Goal: Task Accomplishment & Management: Manage account settings

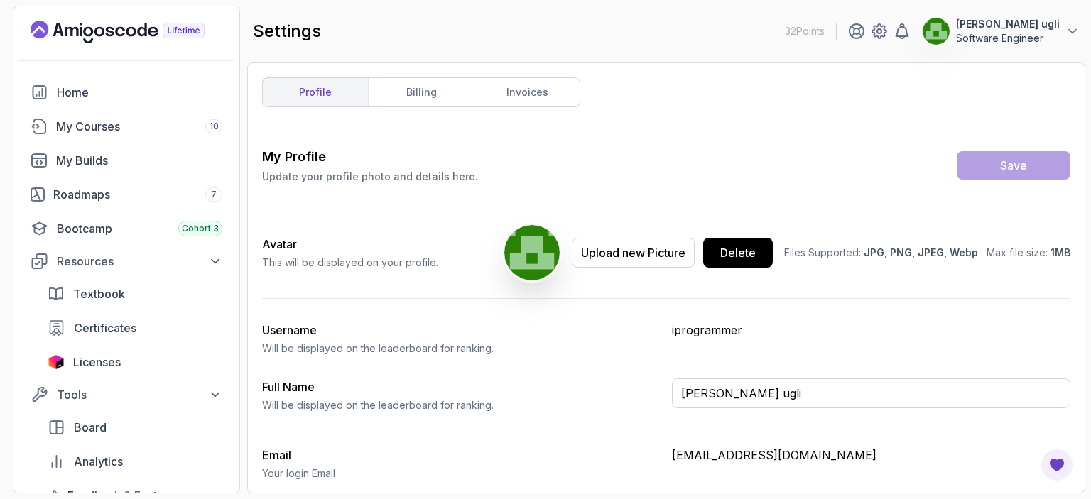
click at [324, 175] on p "Update your profile photo and details here." at bounding box center [370, 177] width 216 height 14
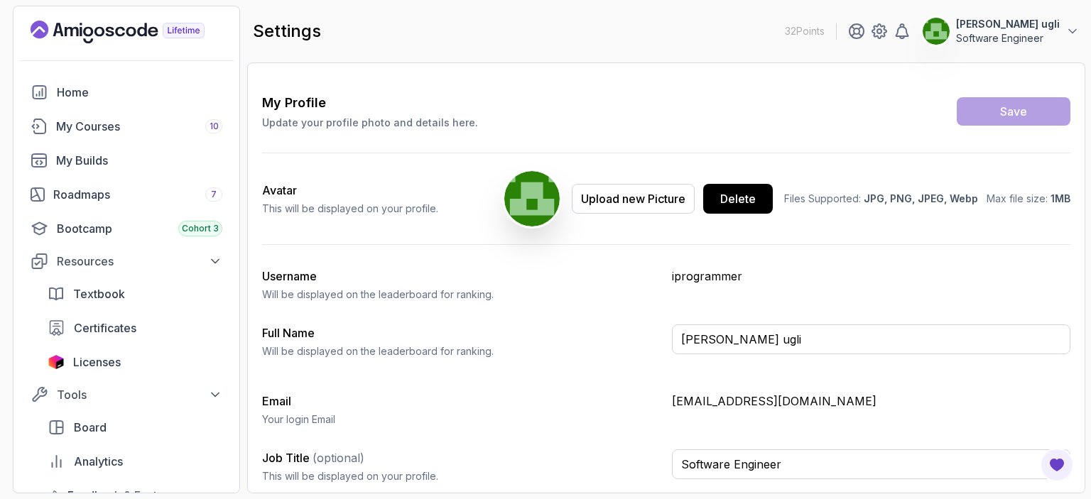
click at [690, 268] on p "iprogrammer" at bounding box center [871, 276] width 398 height 17
click at [701, 338] on input "[PERSON_NAME] ugli" at bounding box center [871, 340] width 398 height 30
click at [563, 361] on div "Full Name Will be displayed on the leaderboard for ranking. [PERSON_NAME] ugli" at bounding box center [666, 347] width 808 height 45
click at [834, 468] on input "Software Engineer" at bounding box center [871, 465] width 398 height 30
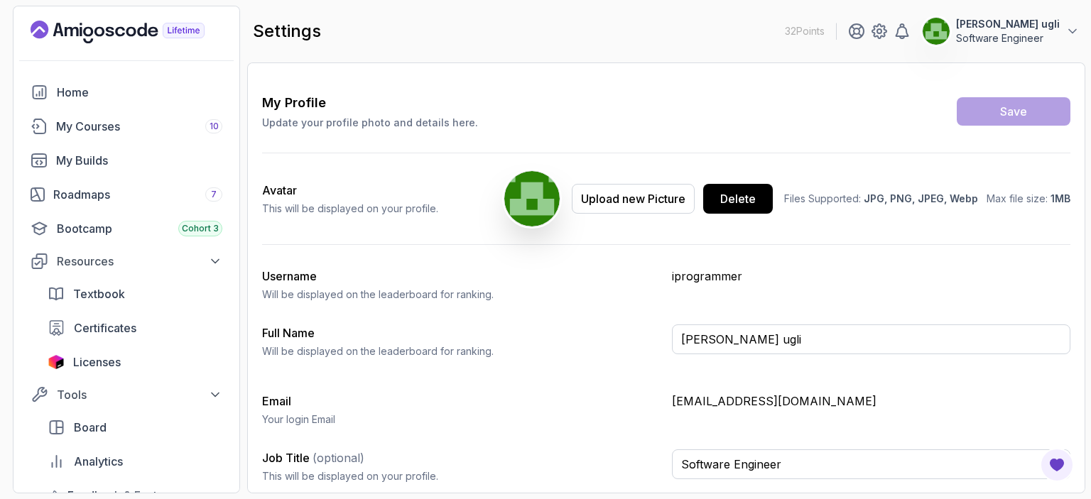
click at [771, 433] on div "My Profile Update your profile photo and details here. Save Avatar This will be…" at bounding box center [666, 294] width 808 height 402
click at [752, 396] on p "[EMAIL_ADDRESS][DOMAIN_NAME]" at bounding box center [871, 401] width 398 height 17
click at [700, 403] on p "[EMAIL_ADDRESS][DOMAIN_NAME]" at bounding box center [871, 401] width 398 height 17
click at [633, 393] on h3 "Email" at bounding box center [461, 401] width 398 height 17
click at [670, 406] on div "Email Your login Email [EMAIL_ADDRESS][DOMAIN_NAME]" at bounding box center [666, 410] width 808 height 34
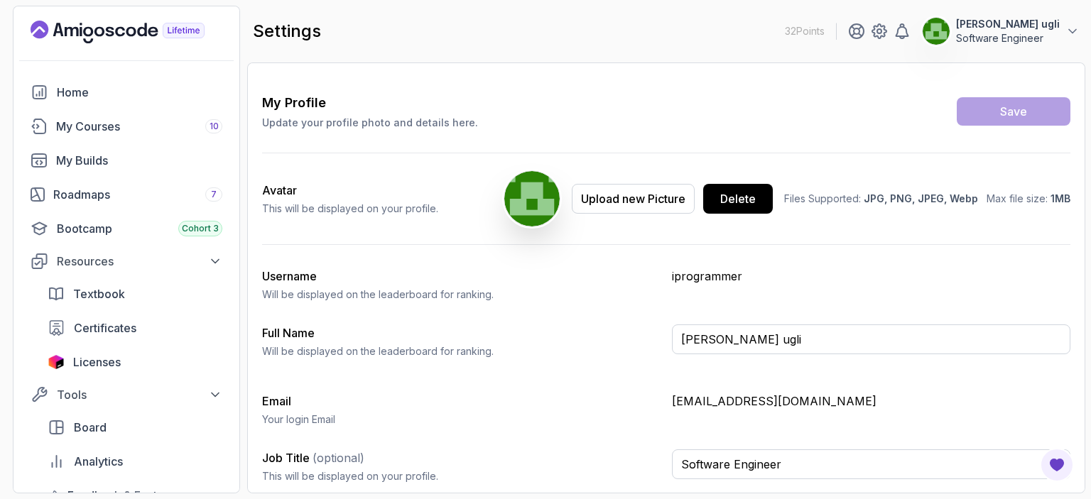
click at [704, 399] on p "[EMAIL_ADDRESS][DOMAIN_NAME]" at bounding box center [871, 401] width 398 height 17
click at [827, 397] on p "[EMAIL_ADDRESS][DOMAIN_NAME]" at bounding box center [871, 401] width 398 height 17
click at [844, 452] on input "Software Engineer" at bounding box center [871, 465] width 398 height 30
click at [833, 454] on input "Software Engineer" at bounding box center [871, 465] width 398 height 30
click at [842, 403] on p "[EMAIL_ADDRESS][DOMAIN_NAME]" at bounding box center [871, 401] width 398 height 17
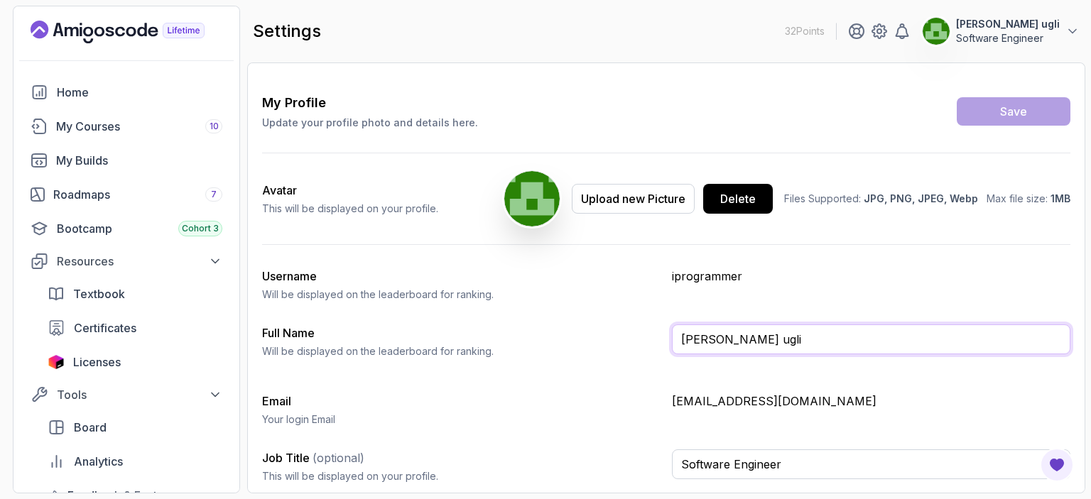
click at [784, 347] on input "[PERSON_NAME] ugli" at bounding box center [871, 340] width 398 height 30
click at [783, 292] on div "Username [PERSON_NAME] be displayed on the leaderboard for ranking. iprogrammer" at bounding box center [666, 285] width 808 height 34
click at [704, 275] on p "iprogrammer" at bounding box center [871, 276] width 398 height 17
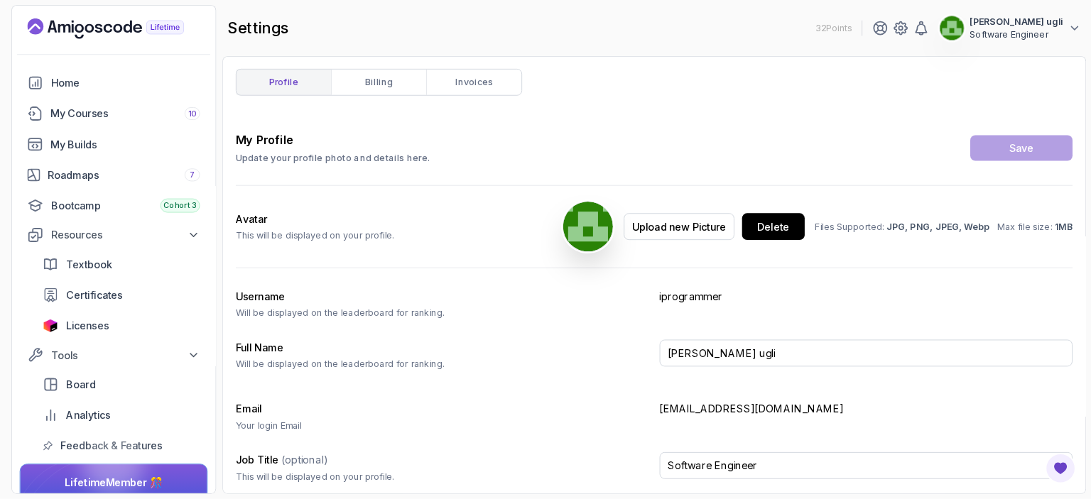
scroll to position [0, 0]
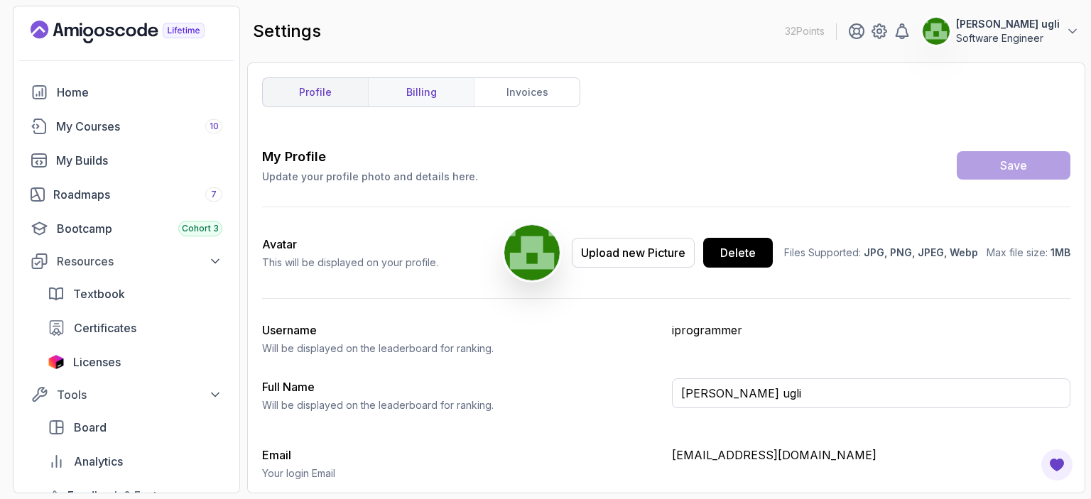
click at [415, 97] on link "billing" at bounding box center [421, 92] width 106 height 28
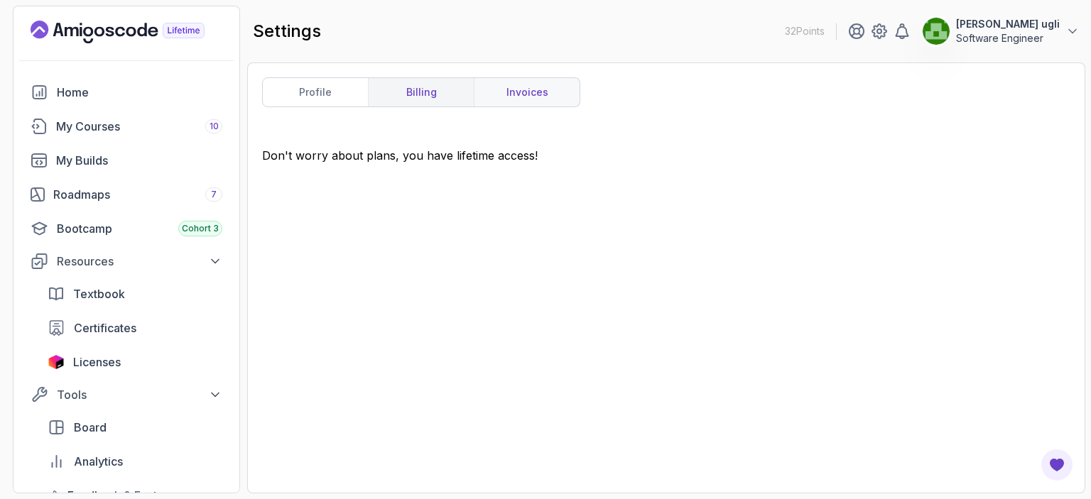
click at [515, 94] on link "invoices" at bounding box center [527, 92] width 106 height 28
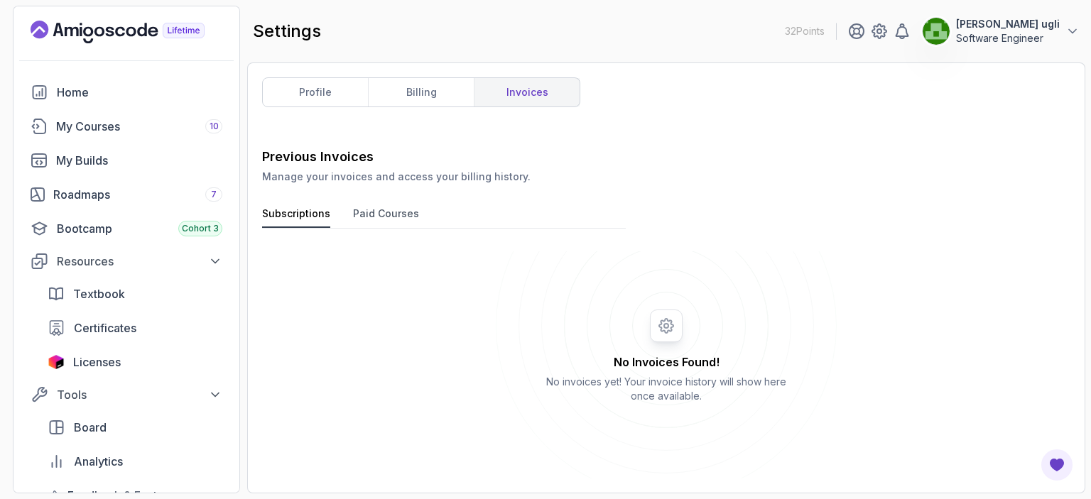
click at [665, 330] on icon at bounding box center [666, 326] width 341 height 341
click at [392, 214] on button "Paid Courses" at bounding box center [386, 217] width 66 height 21
click at [283, 212] on button "Subscriptions" at bounding box center [296, 217] width 68 height 21
click at [315, 100] on link "profile" at bounding box center [315, 92] width 105 height 28
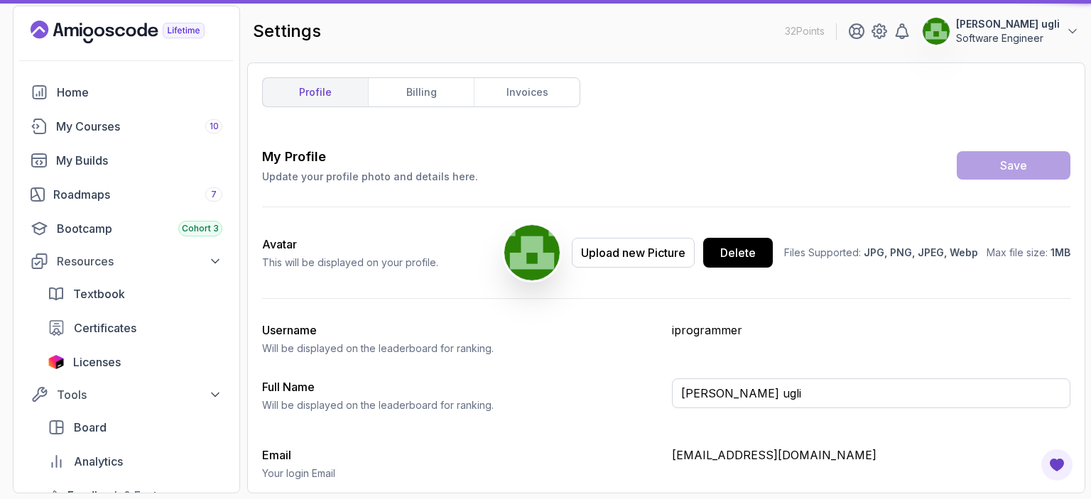
type input "Software Engineer"
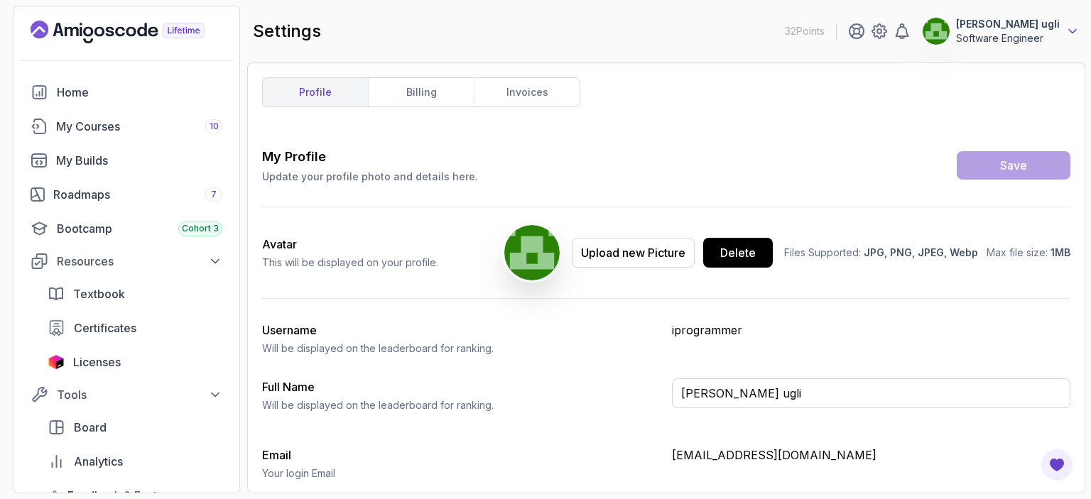
click at [1076, 31] on icon at bounding box center [1072, 31] width 14 height 14
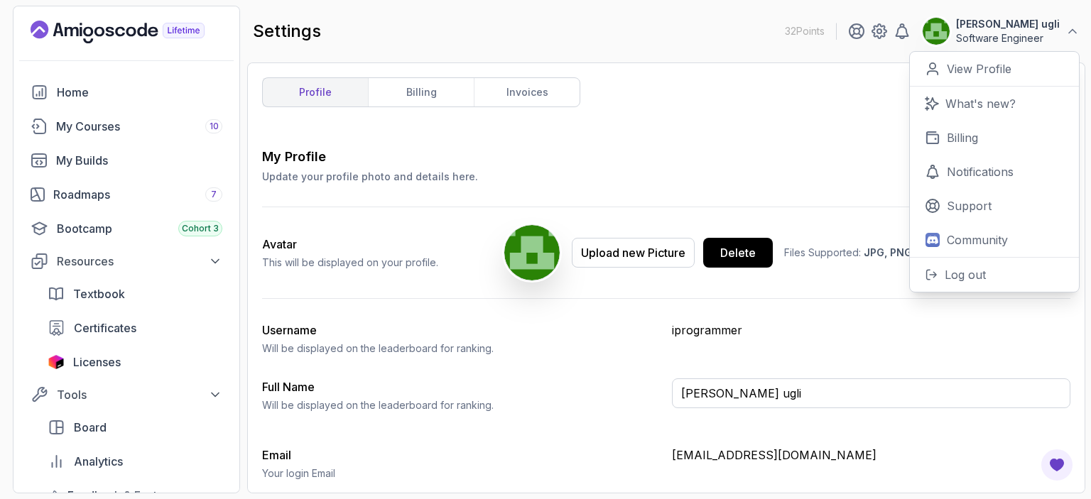
click at [731, 143] on div "profile billing invoices My Profile Update your profile photo and details here.…" at bounding box center [666, 277] width 808 height 401
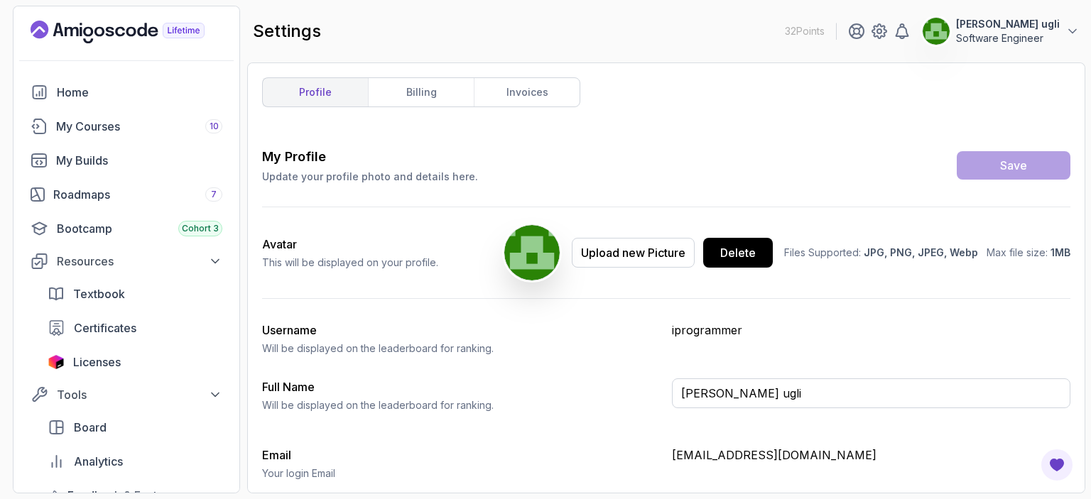
click at [997, 45] on div "settings 32 Points [PERSON_NAME] Akhmatillo ugli Software Engineer" at bounding box center [666, 31] width 838 height 51
click at [1001, 36] on p "Software Engineer" at bounding box center [1008, 38] width 104 height 14
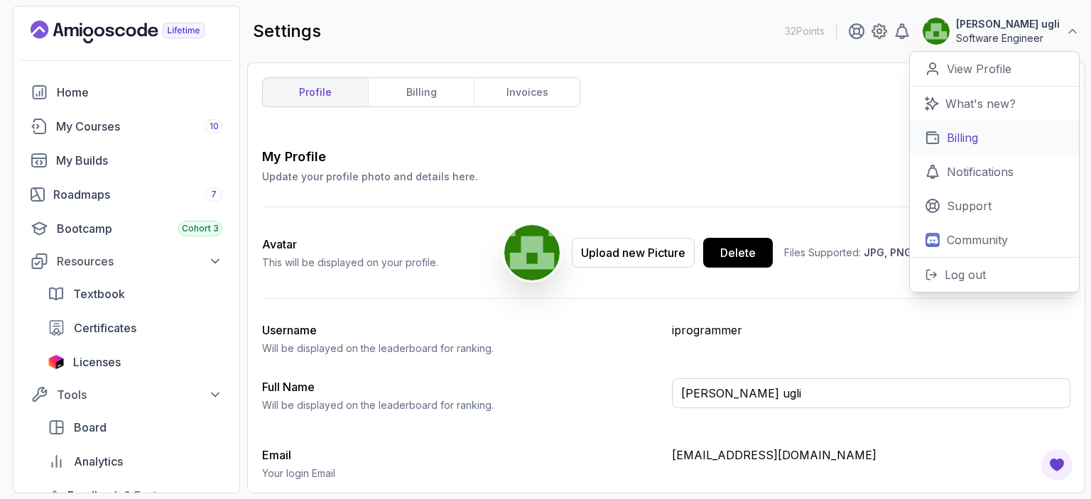
click at [959, 134] on p "Billing" at bounding box center [962, 137] width 31 height 17
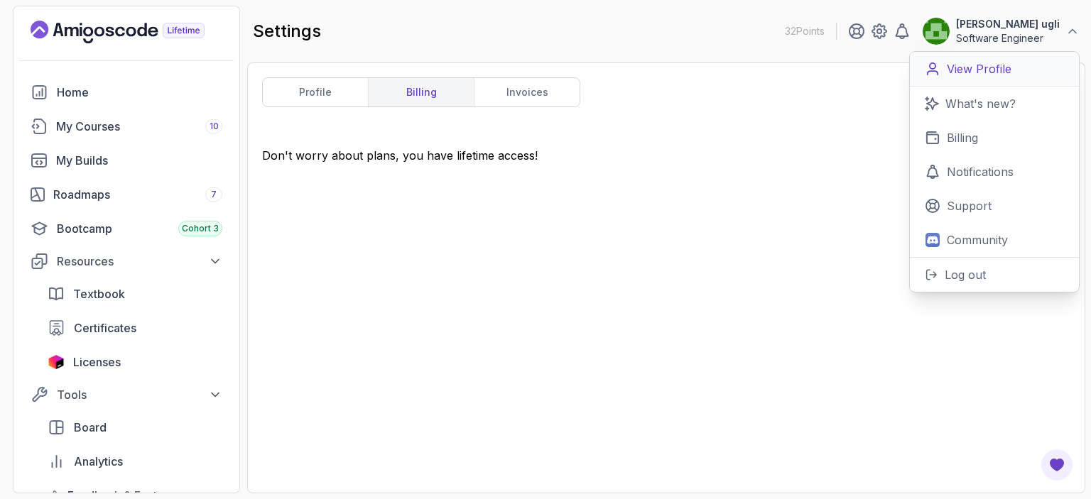
click at [985, 78] on link "View Profile" at bounding box center [994, 69] width 169 height 35
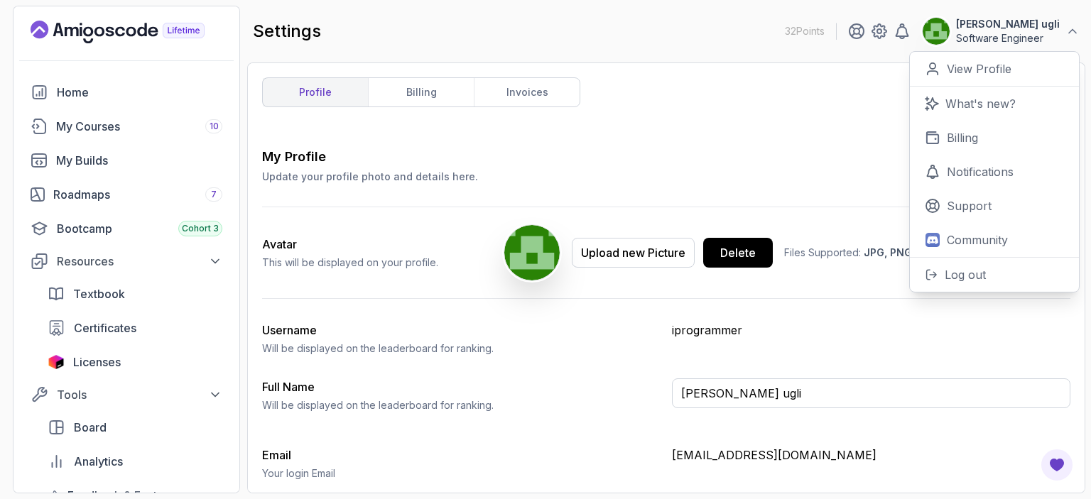
scroll to position [54, 0]
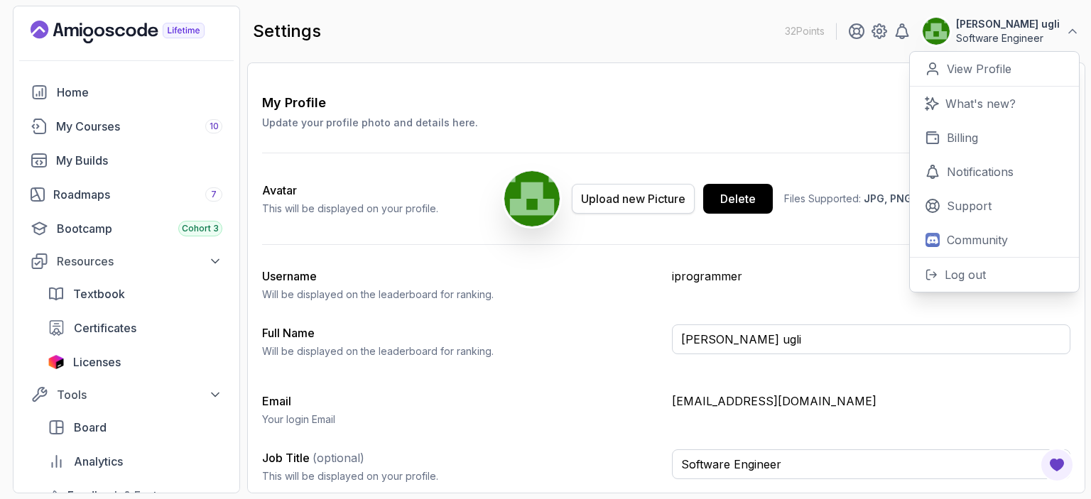
click at [635, 200] on div "Upload new Picture" at bounding box center [633, 198] width 104 height 17
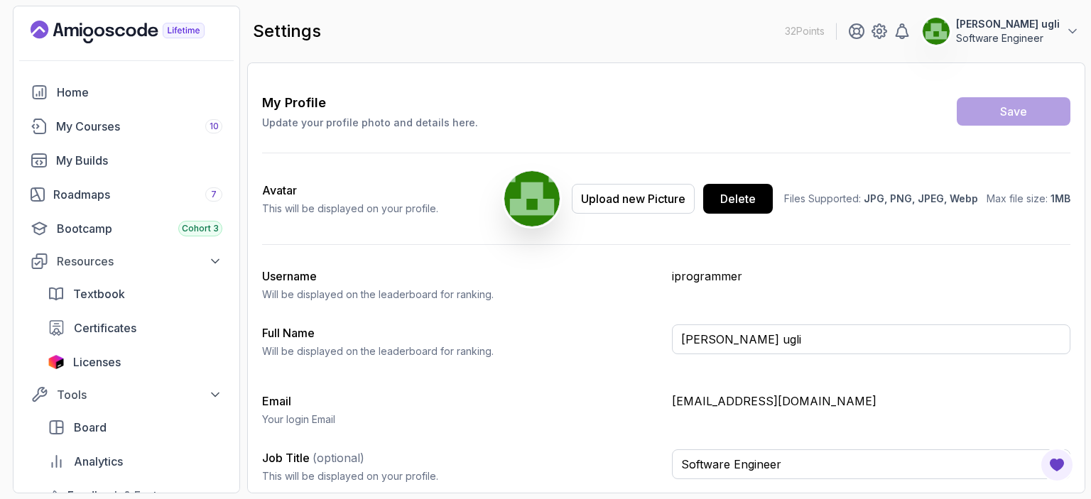
click at [884, 192] on span "JPG, PNG, JPEG, Webp" at bounding box center [921, 198] width 114 height 12
click at [841, 229] on div "Avatar This will be displayed on your profile. Upload new Picture Delete Files …" at bounding box center [666, 198] width 808 height 91
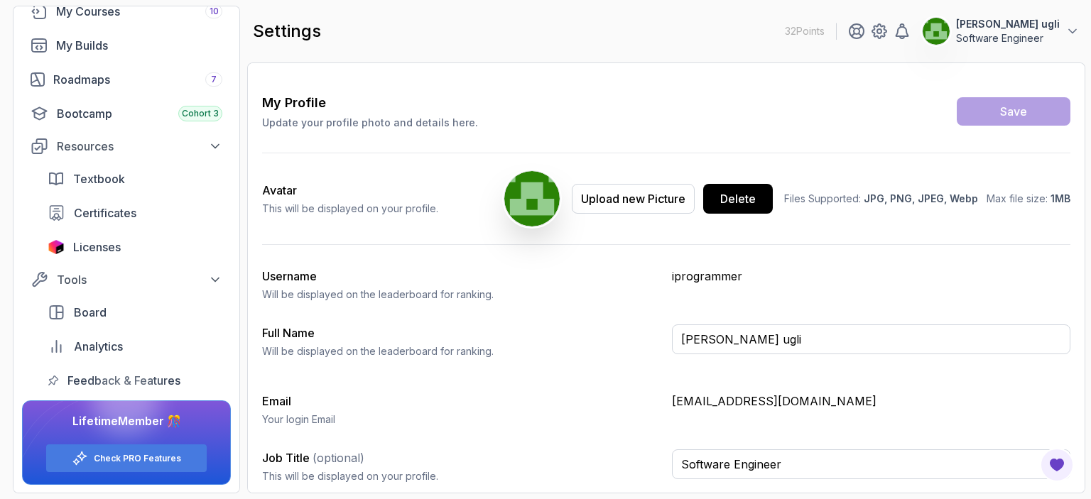
click at [90, 418] on icon at bounding box center [60, 441] width 75 height 80
click at [787, 465] on input "Software Engineer" at bounding box center [871, 465] width 398 height 30
click at [818, 434] on div "My Profile Update your profile photo and details here. Save Avatar This will be…" at bounding box center [666, 294] width 808 height 402
click at [885, 342] on input "[PERSON_NAME] ugli" at bounding box center [871, 340] width 398 height 30
click at [815, 278] on p "iprogrammer" at bounding box center [871, 276] width 398 height 17
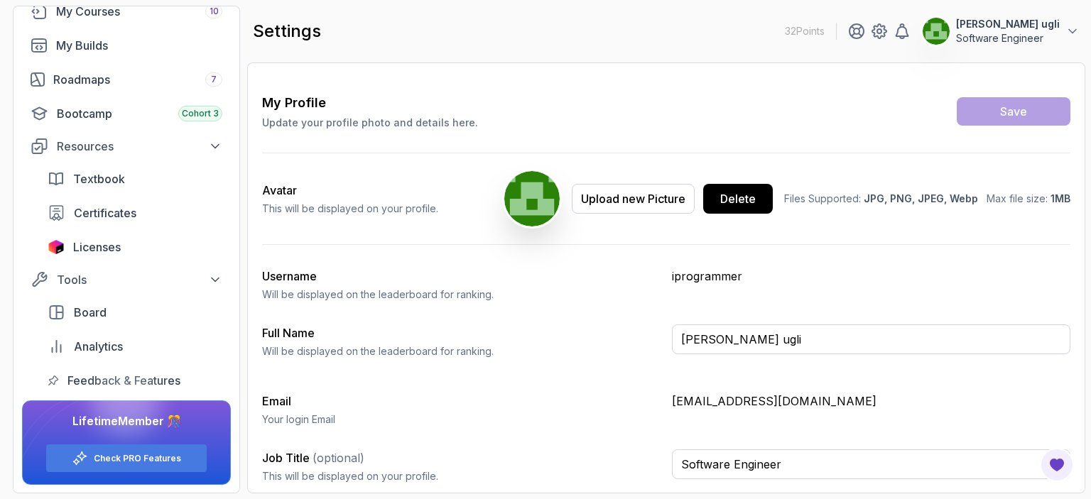
click at [1013, 33] on p "Software Engineer" at bounding box center [1008, 38] width 104 height 14
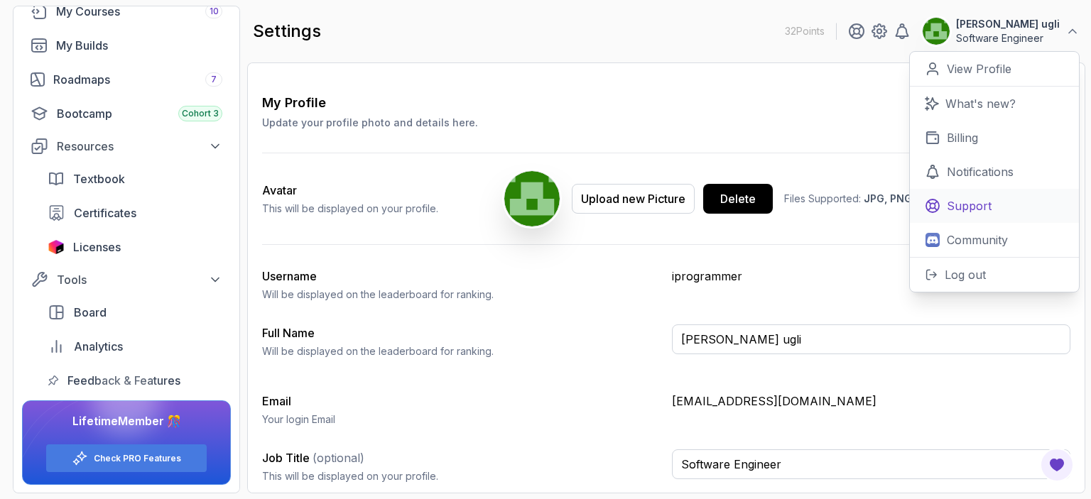
click at [974, 201] on p "Support" at bounding box center [969, 205] width 45 height 17
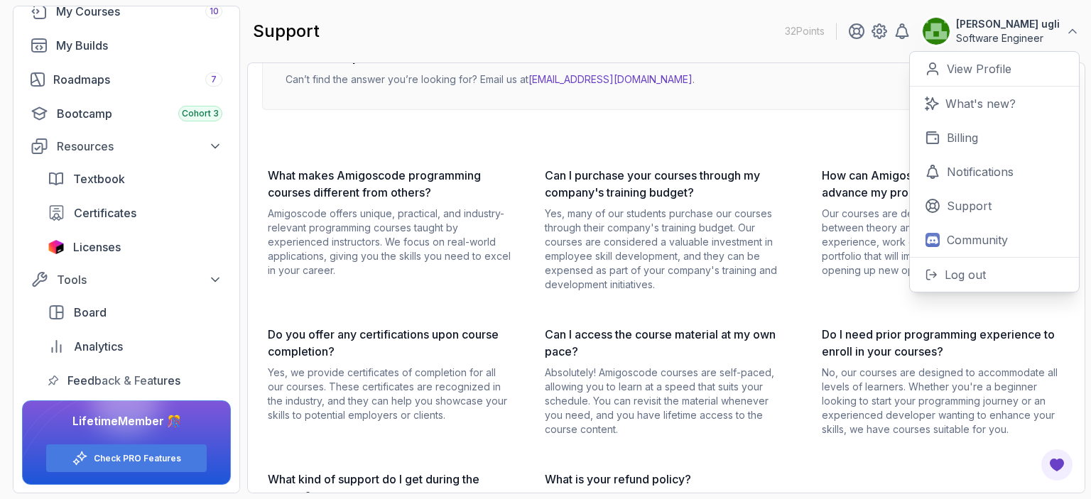
click at [755, 175] on h3 "Can I purchase your courses through my company's training budget?" at bounding box center [666, 184] width 243 height 34
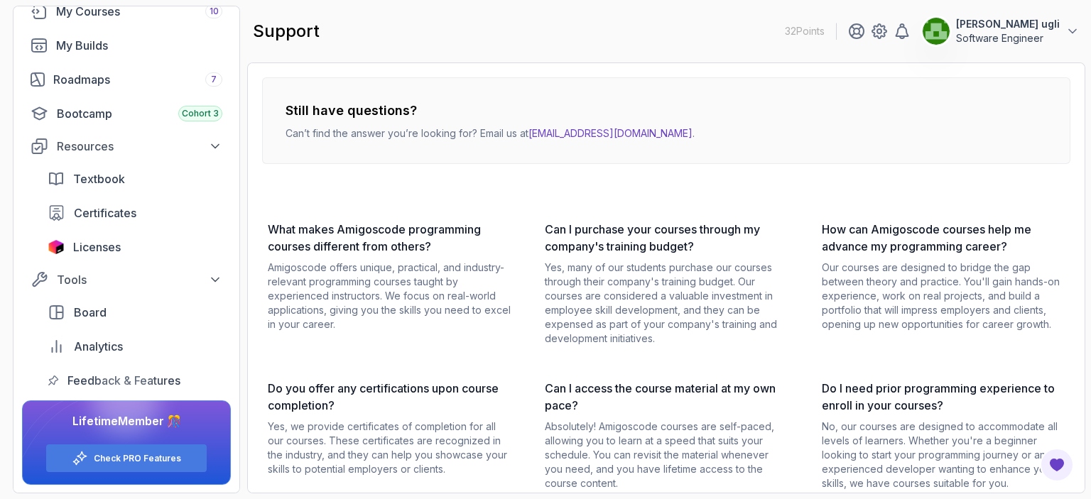
click at [690, 279] on p "Yes, many of our students purchase our courses through their company's training…" at bounding box center [666, 303] width 243 height 85
click at [848, 35] on icon at bounding box center [856, 31] width 17 height 17
click at [871, 33] on icon at bounding box center [879, 31] width 17 height 17
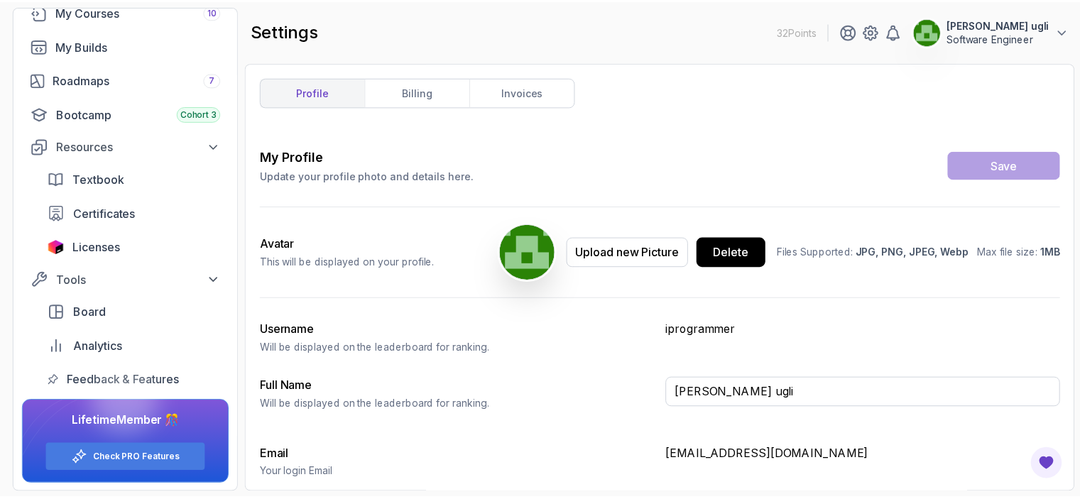
scroll to position [54, 0]
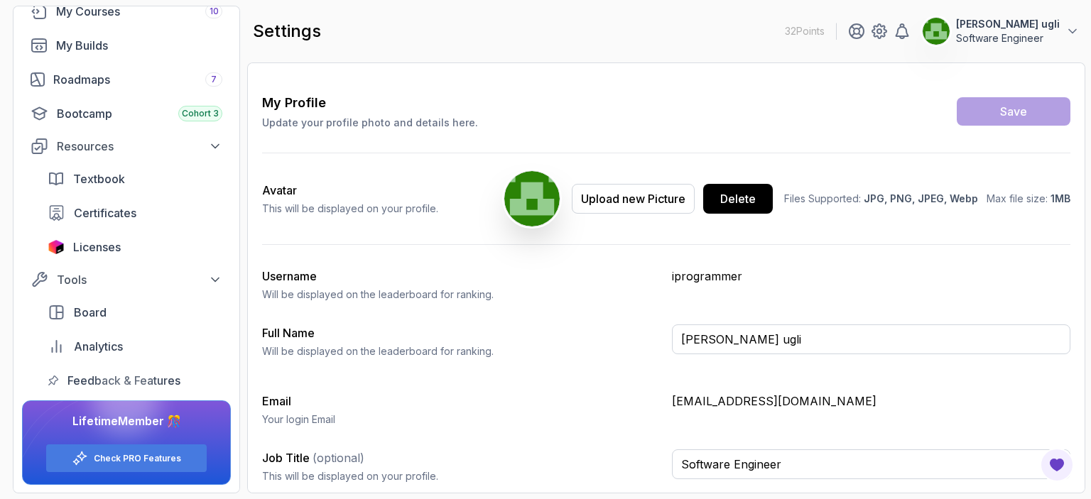
click at [976, 36] on p "Software Engineer" at bounding box center [1008, 38] width 104 height 14
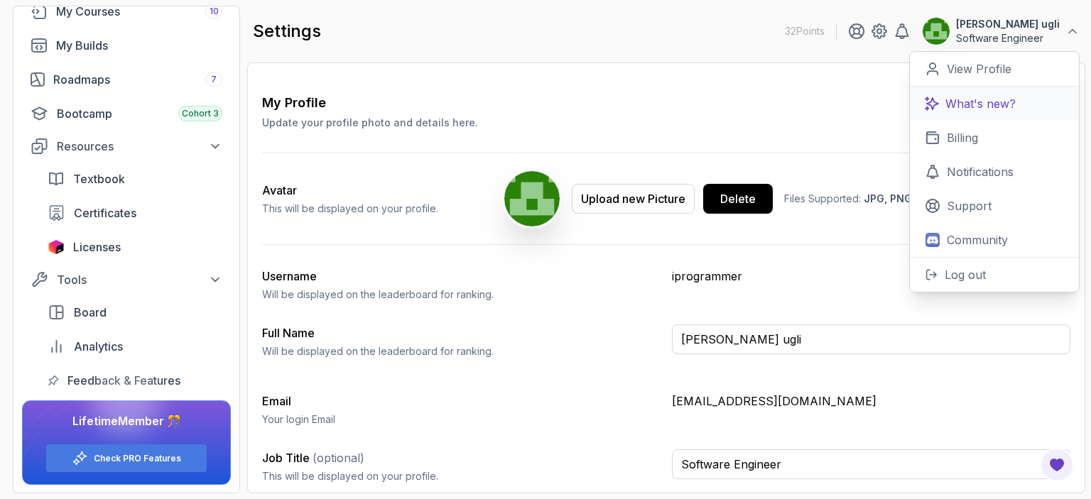
click at [992, 108] on p "What's new?" at bounding box center [980, 103] width 70 height 17
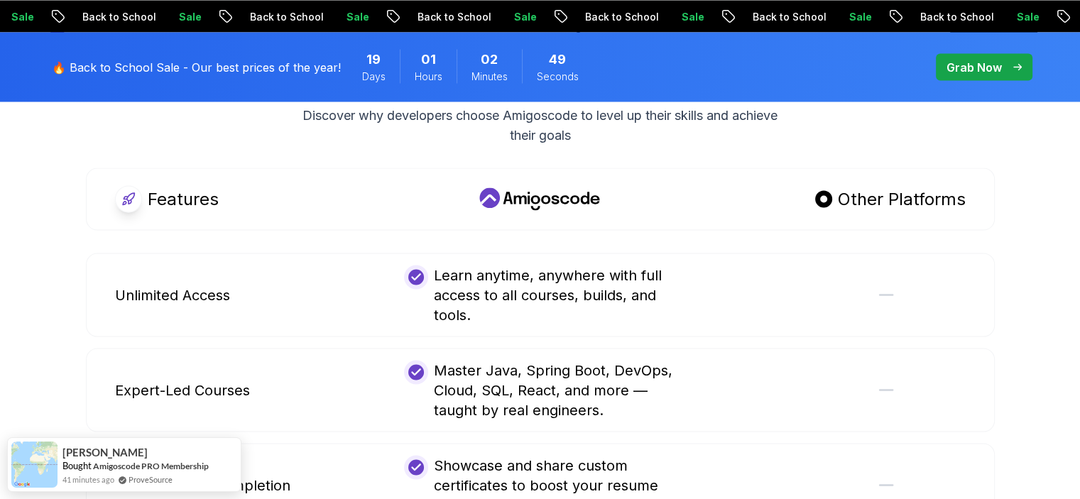
scroll to position [2770, 0]
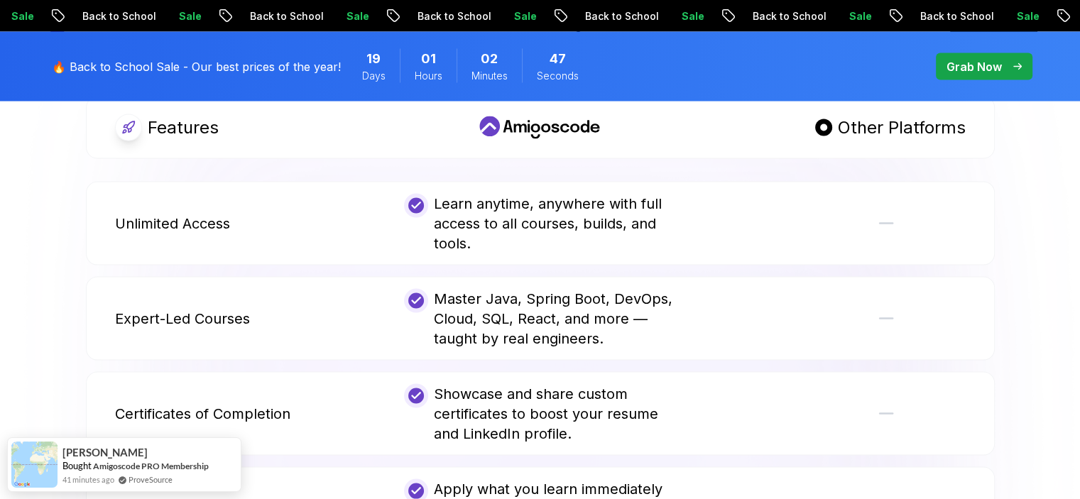
click at [587, 316] on div "Master Java, Spring Boot, DevOps, Cloud, SQL, React, and more — taught by real …" at bounding box center [540, 319] width 272 height 60
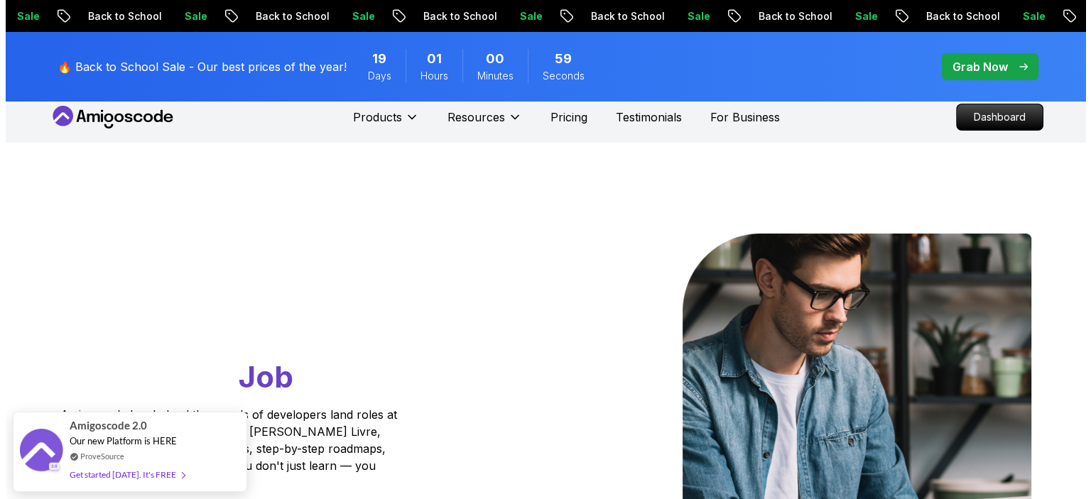
scroll to position [0, 0]
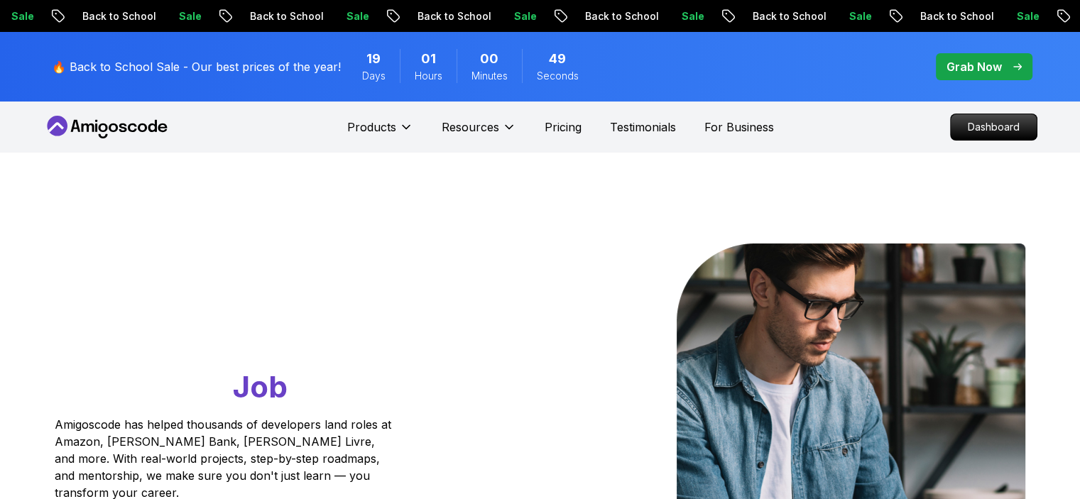
click at [778, 188] on div "Go From Learning to Hired: Master Java, Spring Boot & Cloud Skills That Get You…" at bounding box center [540, 502] width 994 height 698
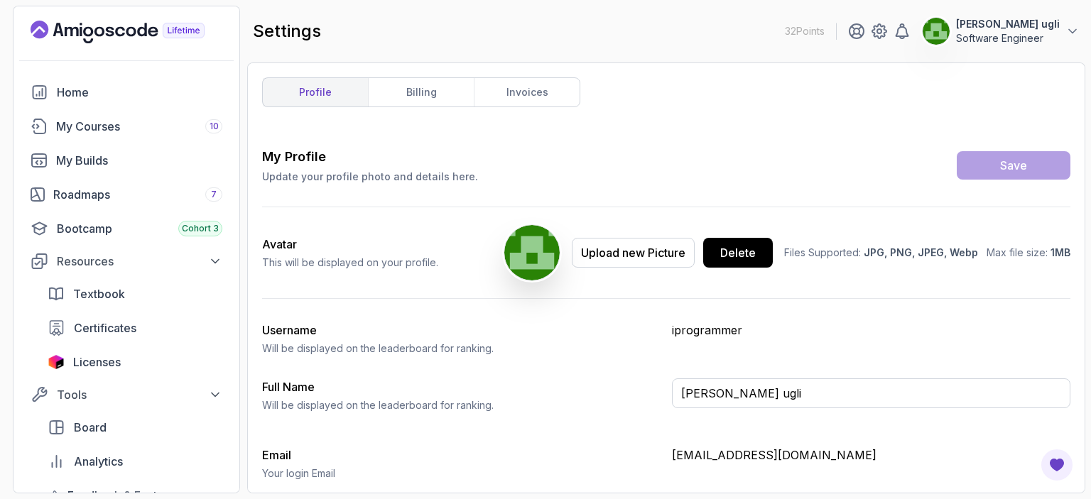
scroll to position [54, 0]
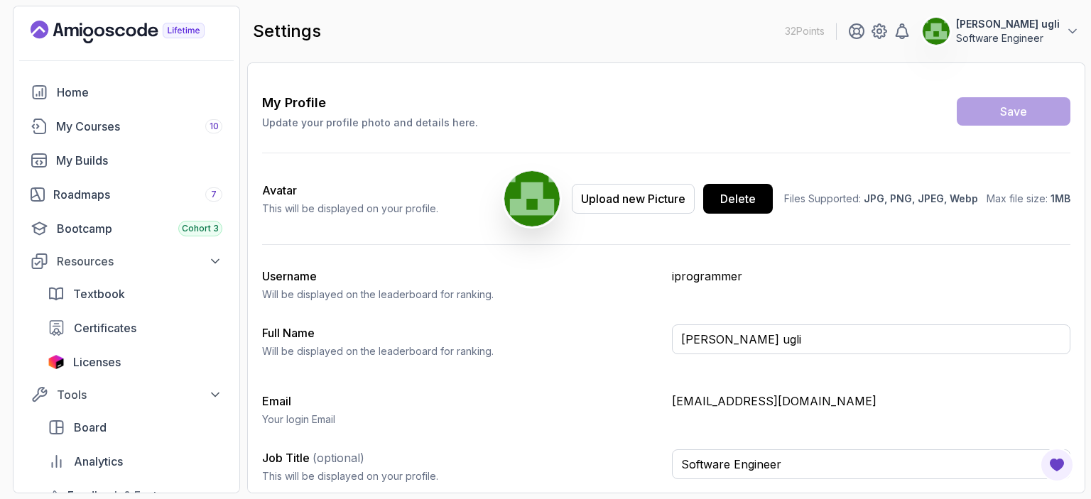
click at [1020, 28] on p "[PERSON_NAME] ugli" at bounding box center [1008, 24] width 104 height 14
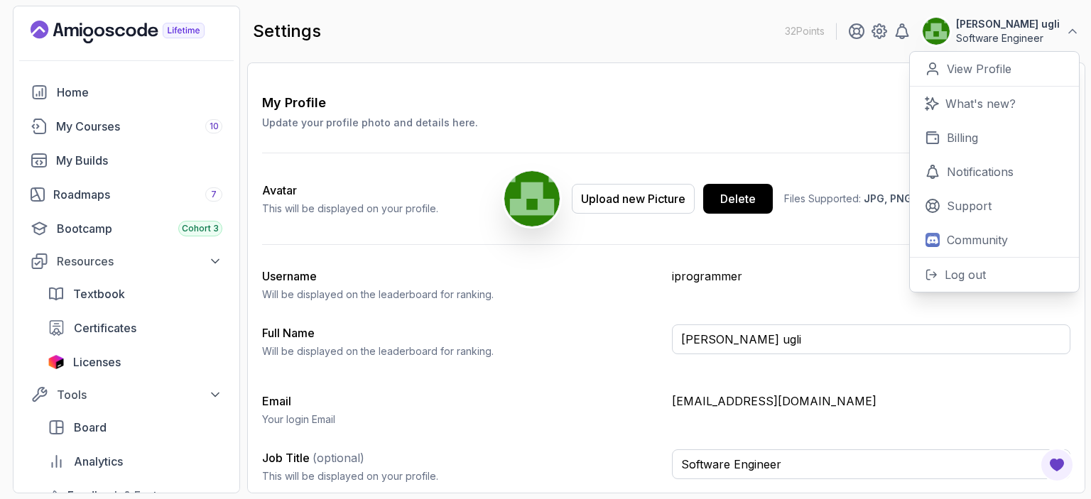
click at [753, 116] on div "My Profile Update your profile photo and details here. Save" at bounding box center [666, 111] width 808 height 37
